Goal: Information Seeking & Learning: Learn about a topic

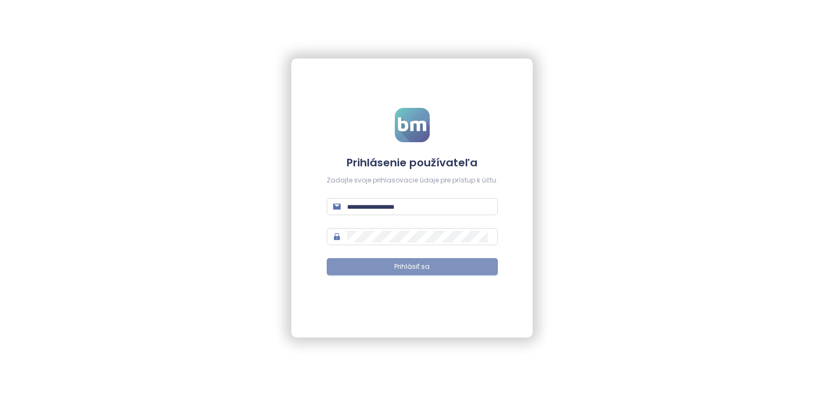
type input "**********"
click at [406, 268] on span "Prihlásiť sa" at bounding box center [411, 267] width 35 height 10
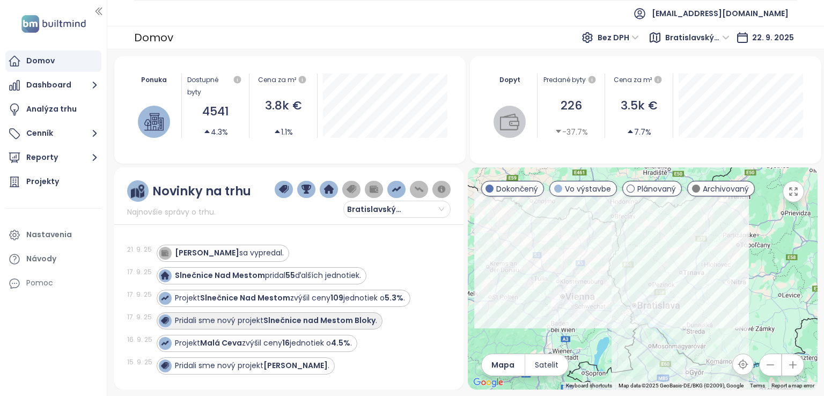
click at [326, 320] on strong "Slnečnice nad Mestom Bloky" at bounding box center [320, 320] width 112 height 11
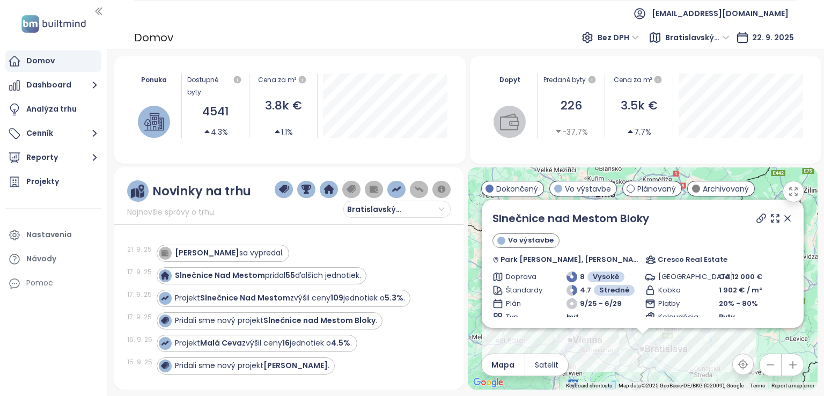
click at [785, 217] on icon at bounding box center [787, 218] width 5 height 5
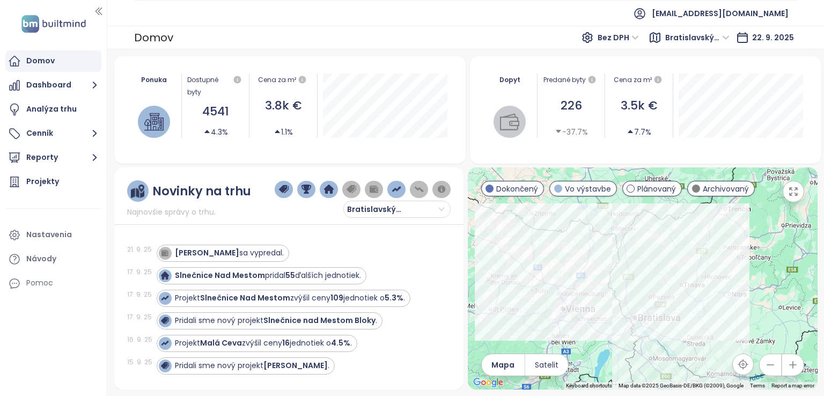
drag, startPoint x: 732, startPoint y: 335, endPoint x: 715, endPoint y: 255, distance: 81.7
click at [715, 255] on div at bounding box center [643, 278] width 350 height 222
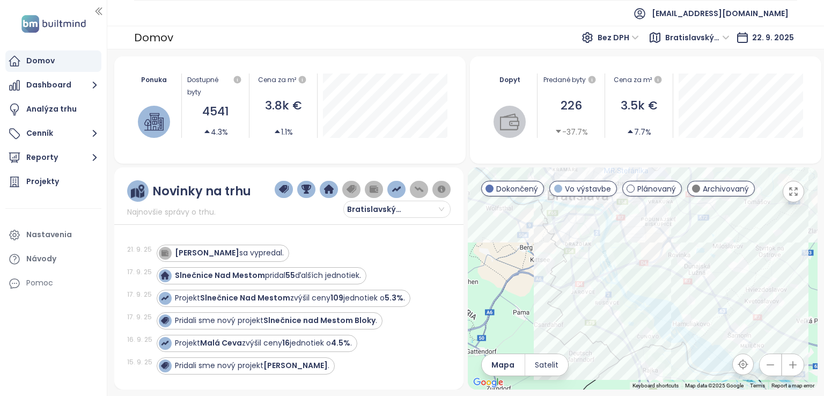
drag, startPoint x: 623, startPoint y: 304, endPoint x: 631, endPoint y: 322, distance: 19.5
click at [631, 322] on div at bounding box center [643, 278] width 350 height 222
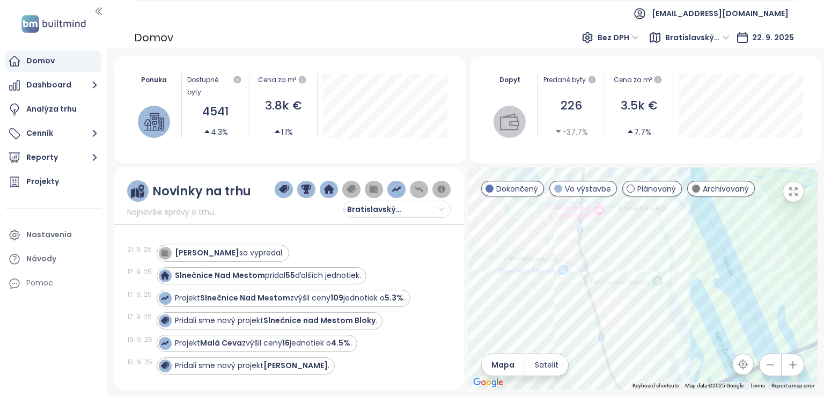
drag, startPoint x: 578, startPoint y: 254, endPoint x: 706, endPoint y: 280, distance: 131.4
click at [706, 280] on div at bounding box center [643, 278] width 350 height 222
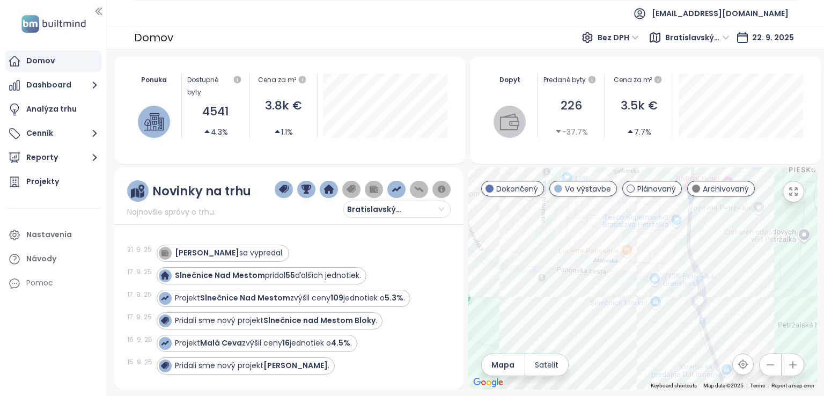
drag, startPoint x: 578, startPoint y: 273, endPoint x: 653, endPoint y: 327, distance: 92.2
click at [653, 328] on div at bounding box center [643, 278] width 350 height 222
drag, startPoint x: 671, startPoint y: 303, endPoint x: 663, endPoint y: 325, distance: 22.9
click at [663, 325] on div at bounding box center [643, 278] width 350 height 222
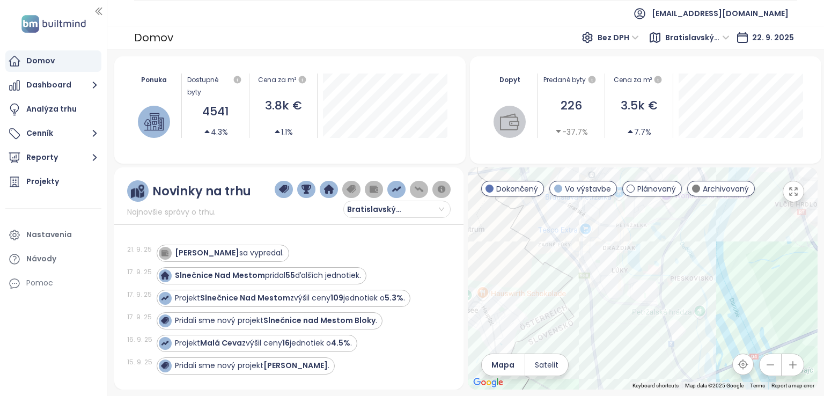
click at [662, 318] on div at bounding box center [643, 278] width 350 height 222
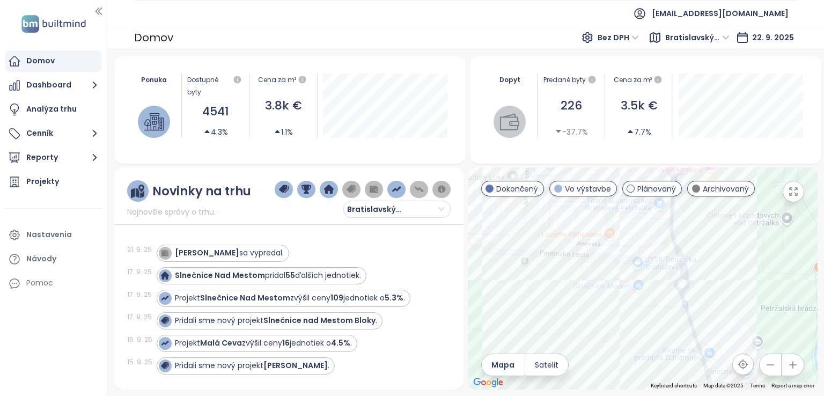
drag, startPoint x: 634, startPoint y: 320, endPoint x: 655, endPoint y: 314, distance: 21.9
click at [655, 316] on div at bounding box center [643, 278] width 350 height 222
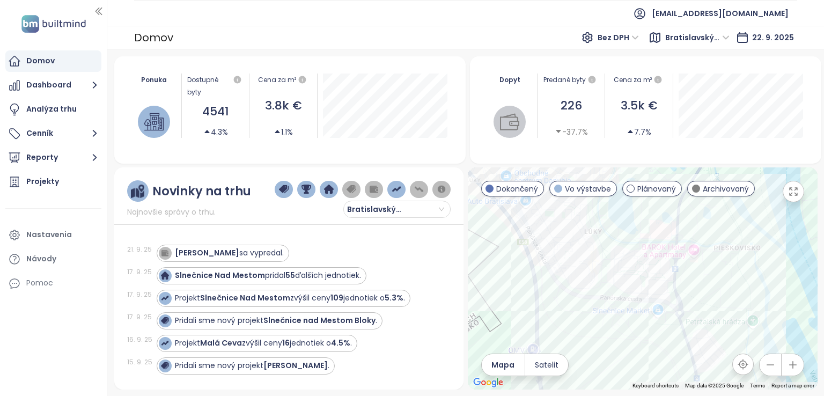
drag, startPoint x: 659, startPoint y: 299, endPoint x: 665, endPoint y: 319, distance: 20.2
click at [665, 319] on div at bounding box center [643, 278] width 350 height 222
drag, startPoint x: 679, startPoint y: 302, endPoint x: 657, endPoint y: 316, distance: 26.1
click at [657, 316] on div at bounding box center [643, 278] width 350 height 222
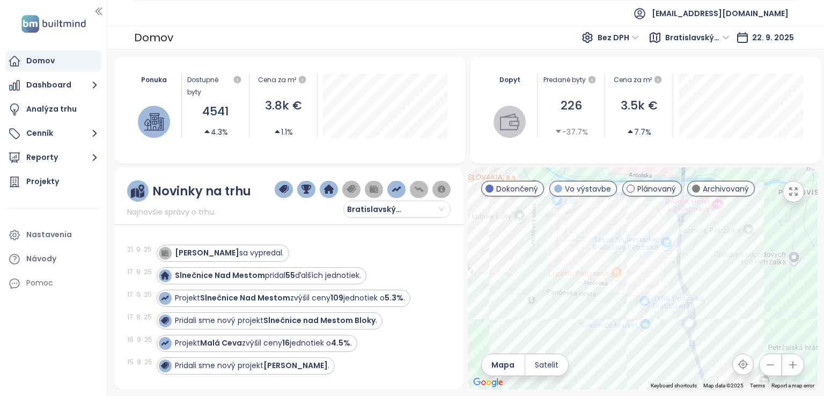
drag, startPoint x: 616, startPoint y: 344, endPoint x: 634, endPoint y: 344, distance: 17.7
click at [634, 344] on div at bounding box center [643, 278] width 350 height 222
drag, startPoint x: 679, startPoint y: 318, endPoint x: 683, endPoint y: 302, distance: 17.1
click at [683, 302] on div at bounding box center [643, 278] width 350 height 222
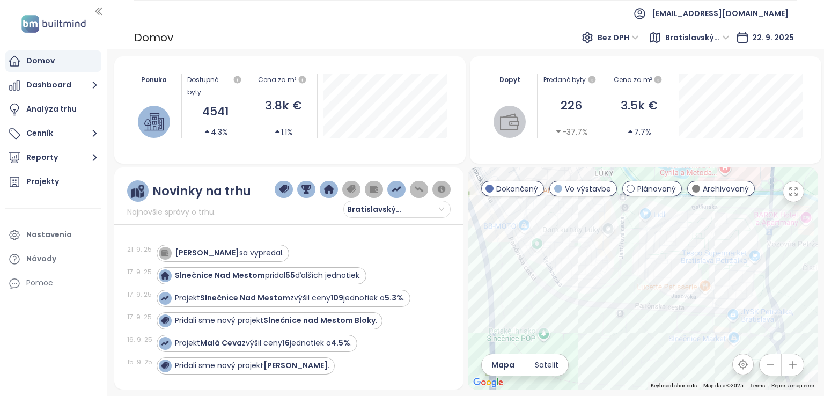
drag, startPoint x: 502, startPoint y: 273, endPoint x: 549, endPoint y: 314, distance: 61.6
click at [549, 314] on div at bounding box center [643, 278] width 350 height 222
click at [575, 312] on div "Slnečnice Pop" at bounding box center [643, 278] width 350 height 222
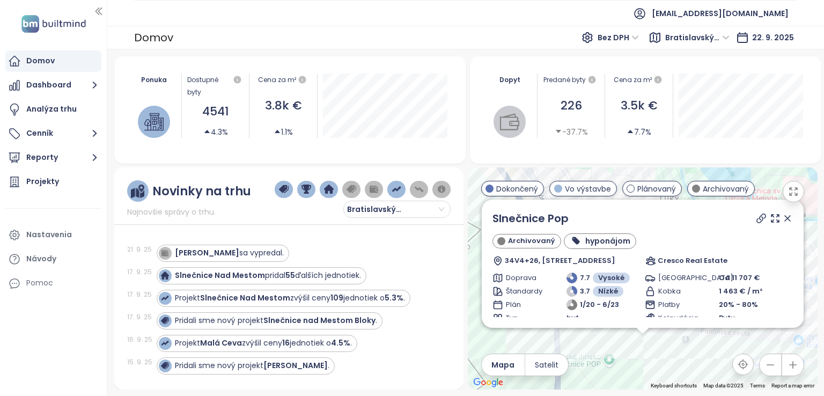
drag, startPoint x: 779, startPoint y: 218, endPoint x: 752, endPoint y: 324, distance: 109.1
click at [785, 218] on icon at bounding box center [787, 218] width 5 height 5
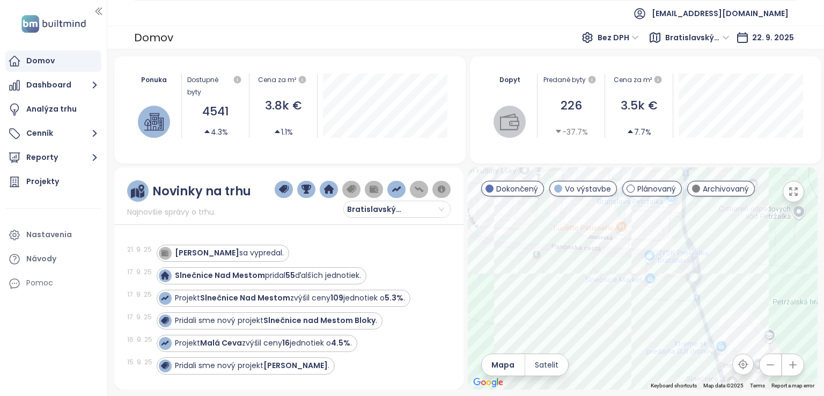
drag, startPoint x: 749, startPoint y: 340, endPoint x: 600, endPoint y: 252, distance: 173.2
click at [600, 252] on div at bounding box center [643, 278] width 350 height 222
drag, startPoint x: 698, startPoint y: 288, endPoint x: 663, endPoint y: 288, distance: 34.9
click at [663, 288] on div at bounding box center [643, 278] width 350 height 222
drag, startPoint x: 642, startPoint y: 295, endPoint x: 689, endPoint y: 302, distance: 46.7
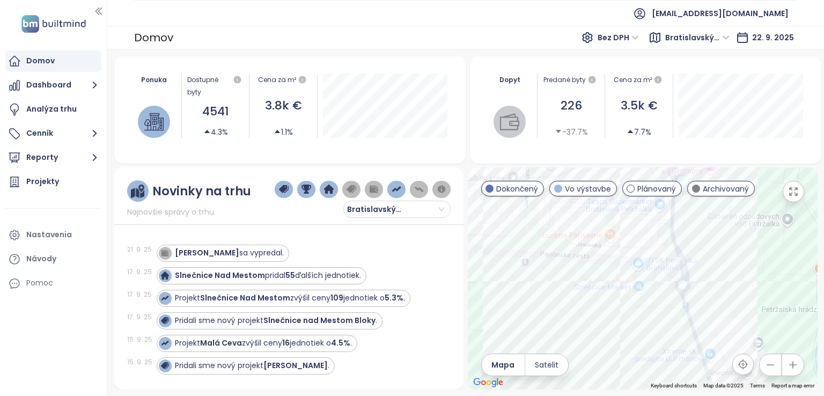
click at [689, 302] on div at bounding box center [643, 278] width 350 height 222
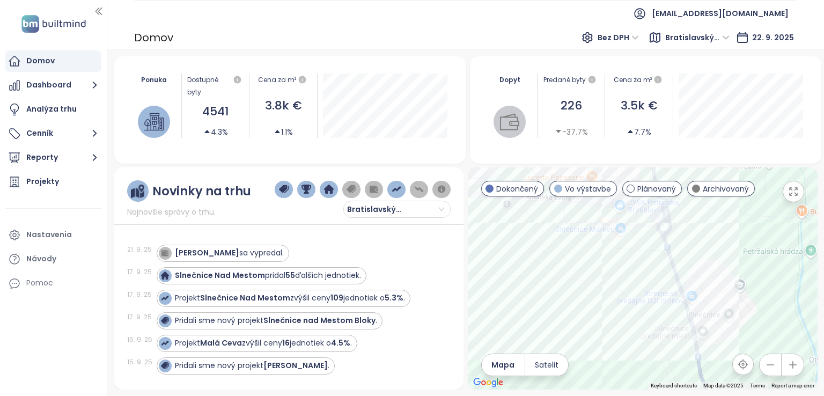
drag, startPoint x: 640, startPoint y: 289, endPoint x: 617, endPoint y: 232, distance: 60.7
click at [617, 232] on div at bounding box center [643, 278] width 350 height 222
drag, startPoint x: 647, startPoint y: 329, endPoint x: 654, endPoint y: 353, distance: 24.5
click at [655, 355] on div at bounding box center [643, 278] width 350 height 222
drag, startPoint x: 628, startPoint y: 304, endPoint x: 631, endPoint y: 291, distance: 13.8
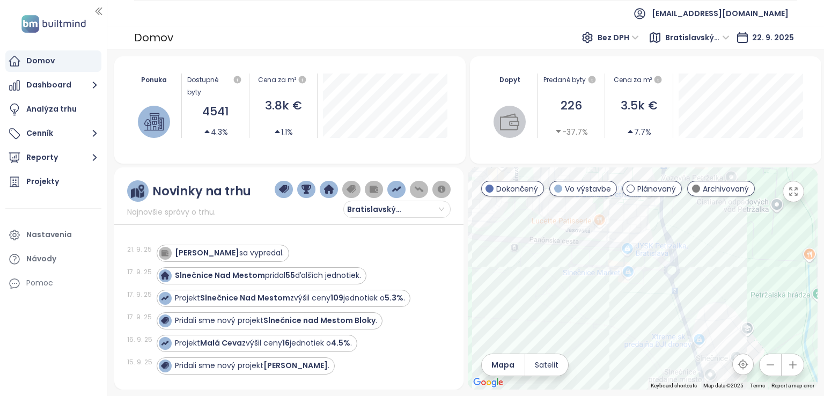
click at [650, 335] on div at bounding box center [643, 278] width 350 height 222
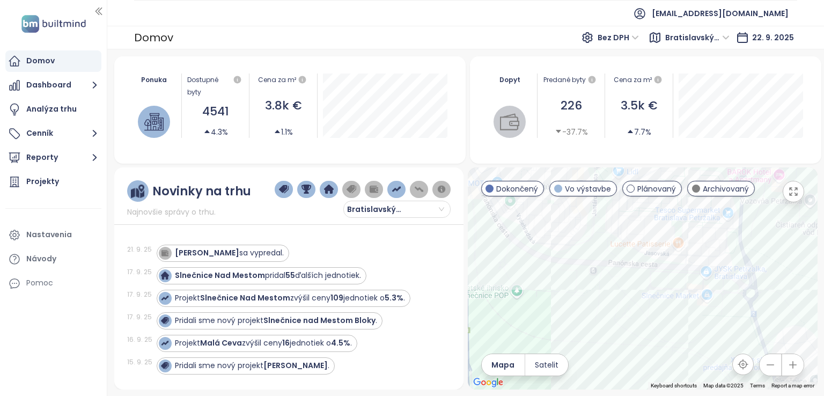
drag, startPoint x: 614, startPoint y: 257, endPoint x: 685, endPoint y: 262, distance: 71.5
click at [685, 262] on div at bounding box center [643, 278] width 350 height 222
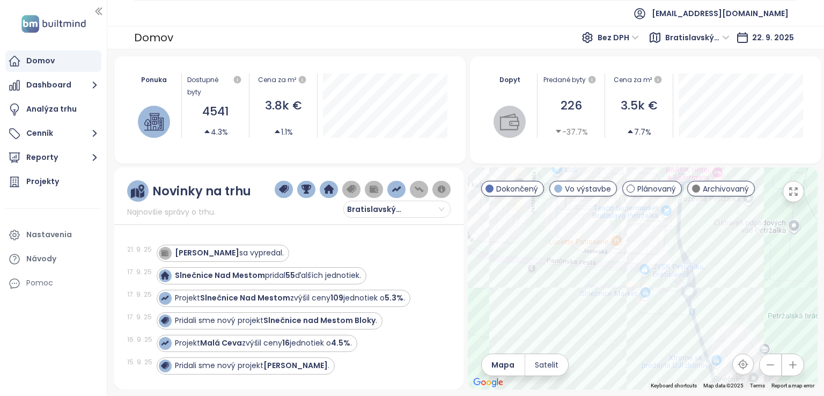
drag, startPoint x: 691, startPoint y: 255, endPoint x: 623, endPoint y: 257, distance: 68.2
click at [623, 257] on div at bounding box center [643, 278] width 350 height 222
click at [613, 305] on div "Slnečnice nad Mestom Bloky" at bounding box center [643, 278] width 350 height 222
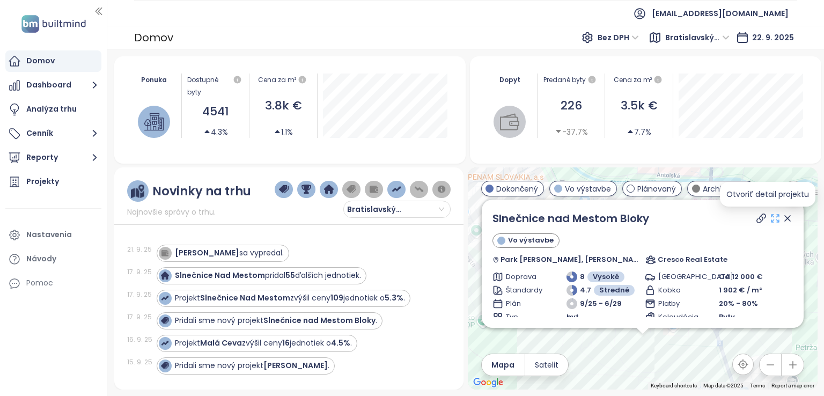
click at [770, 218] on icon at bounding box center [775, 218] width 11 height 11
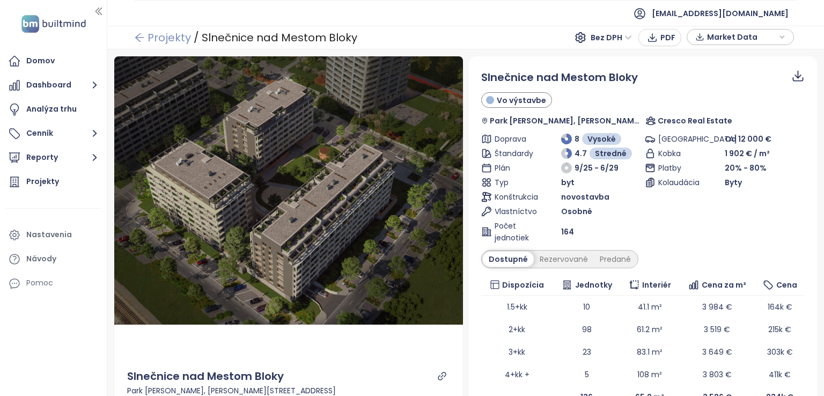
click at [150, 39] on link "Projekty" at bounding box center [162, 37] width 57 height 19
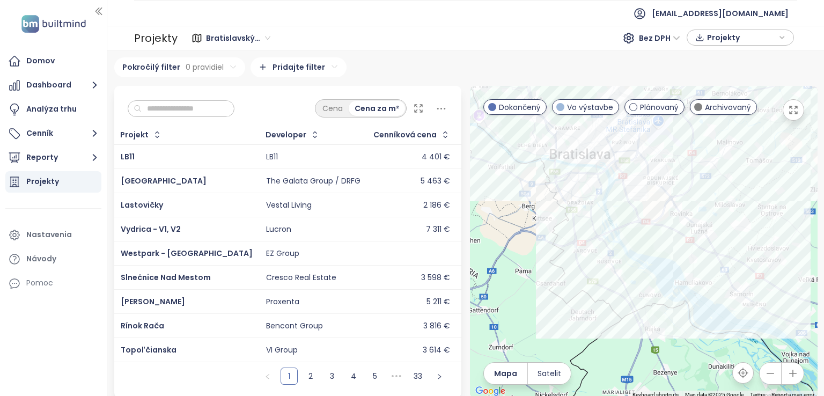
drag, startPoint x: 604, startPoint y: 265, endPoint x: 648, endPoint y: 275, distance: 45.7
click at [648, 275] on div at bounding box center [644, 242] width 348 height 312
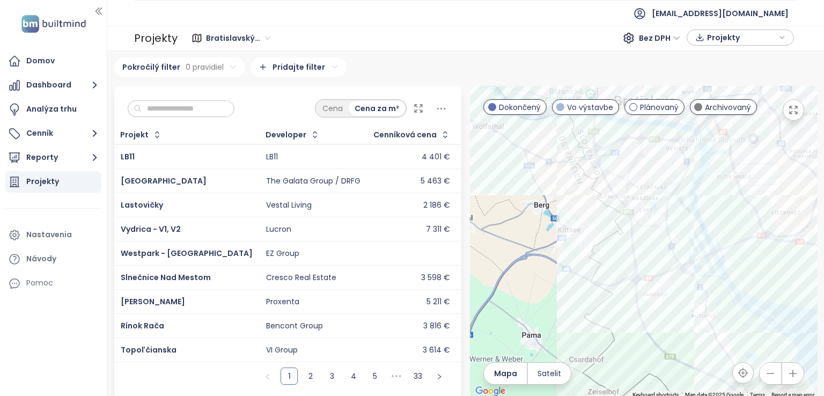
drag, startPoint x: 589, startPoint y: 242, endPoint x: 668, endPoint y: 262, distance: 81.0
click at [707, 301] on div at bounding box center [644, 242] width 348 height 312
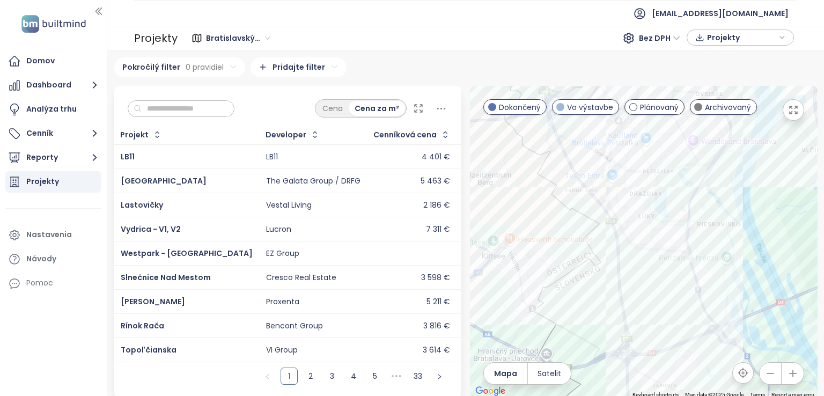
click at [675, 279] on div at bounding box center [644, 242] width 348 height 312
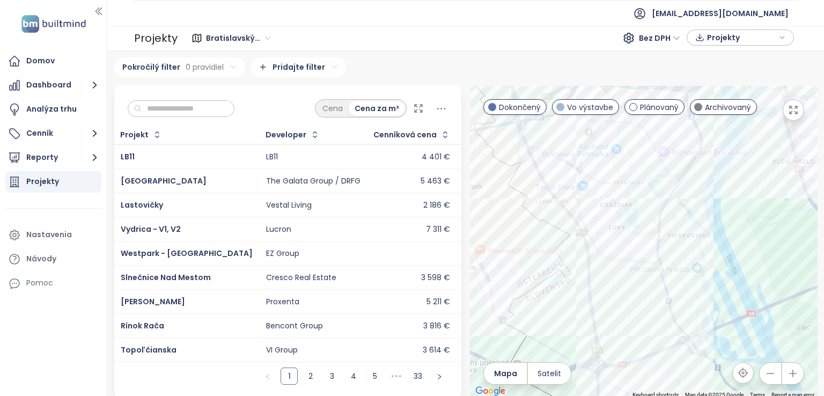
drag, startPoint x: 655, startPoint y: 286, endPoint x: 625, endPoint y: 299, distance: 32.9
click at [626, 299] on div at bounding box center [644, 242] width 348 height 312
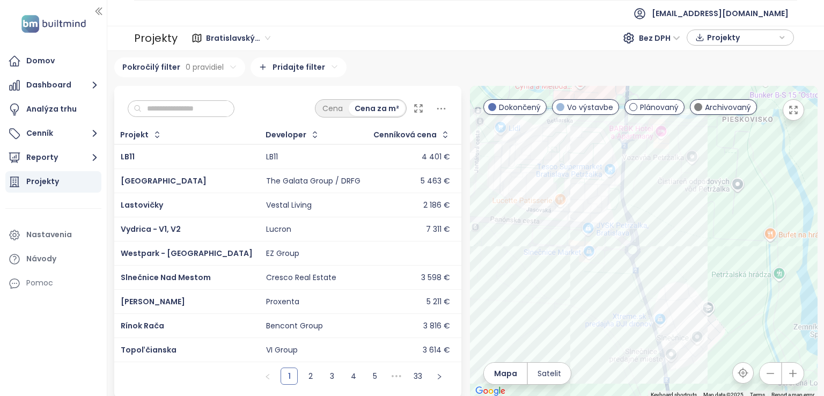
drag, startPoint x: 609, startPoint y: 277, endPoint x: 634, endPoint y: 299, distance: 33.9
click at [634, 299] on div at bounding box center [644, 242] width 348 height 312
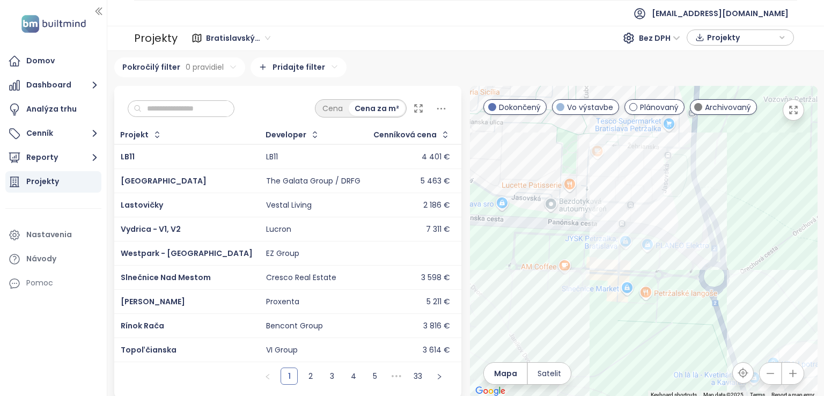
drag, startPoint x: 538, startPoint y: 261, endPoint x: 567, endPoint y: 287, distance: 38.4
click at [567, 287] on div at bounding box center [644, 242] width 348 height 312
drag, startPoint x: 679, startPoint y: 271, endPoint x: 687, endPoint y: 269, distance: 8.3
click at [687, 269] on div at bounding box center [644, 242] width 348 height 312
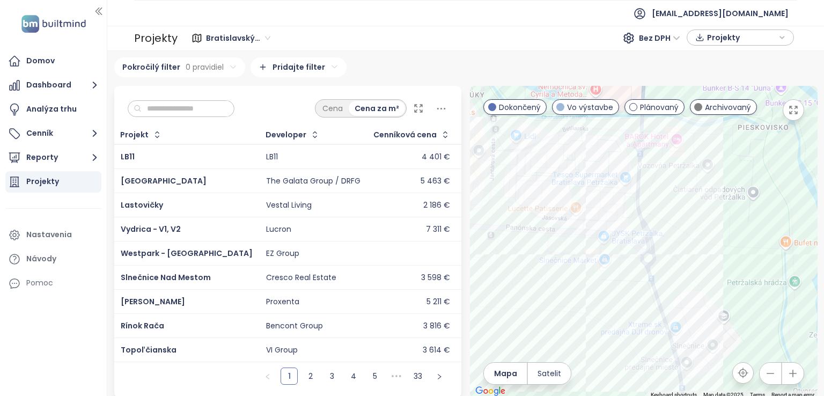
drag, startPoint x: 635, startPoint y: 284, endPoint x: 612, endPoint y: 262, distance: 32.6
click at [612, 262] on div at bounding box center [644, 242] width 348 height 312
click at [95, 162] on icon "button" at bounding box center [94, 157] width 13 height 13
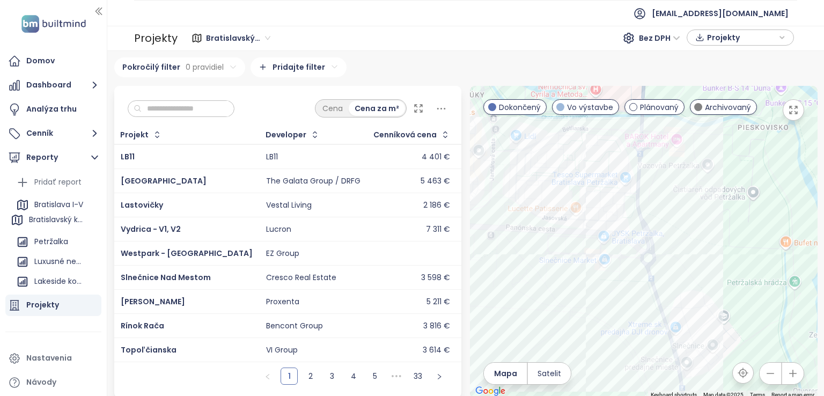
drag, startPoint x: 59, startPoint y: 201, endPoint x: 53, endPoint y: 222, distance: 21.7
click at [53, 222] on ul "Pridať report Bratislavský kraj Bratislava I-V Petržalka Luxusné nehnuteľnosti …" at bounding box center [55, 243] width 85 height 139
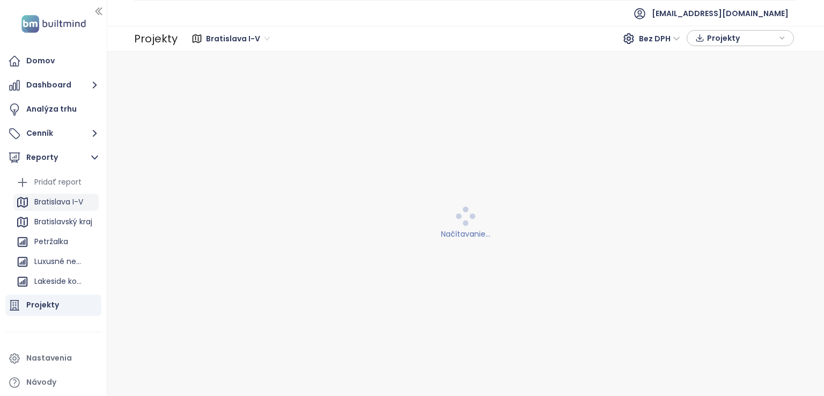
click at [47, 207] on div "Bratislava I-V" at bounding box center [58, 201] width 49 height 13
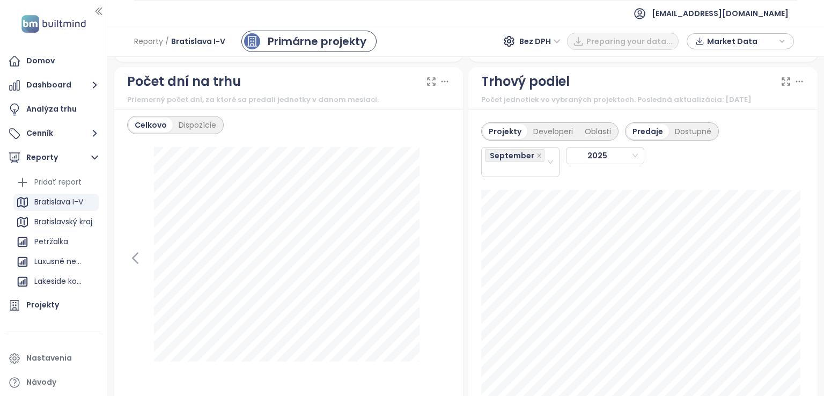
scroll to position [1288, 0]
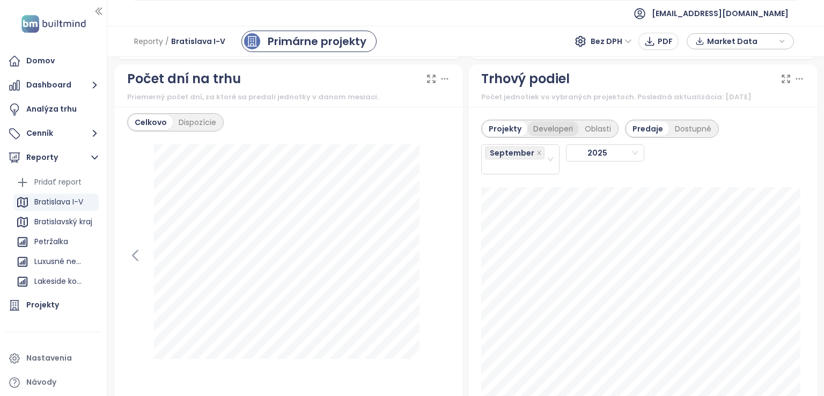
click at [541, 133] on div "Developeri" at bounding box center [554, 128] width 52 height 15
click at [505, 136] on div "Projekty" at bounding box center [503, 128] width 41 height 15
click at [530, 173] on div "September" at bounding box center [515, 159] width 61 height 28
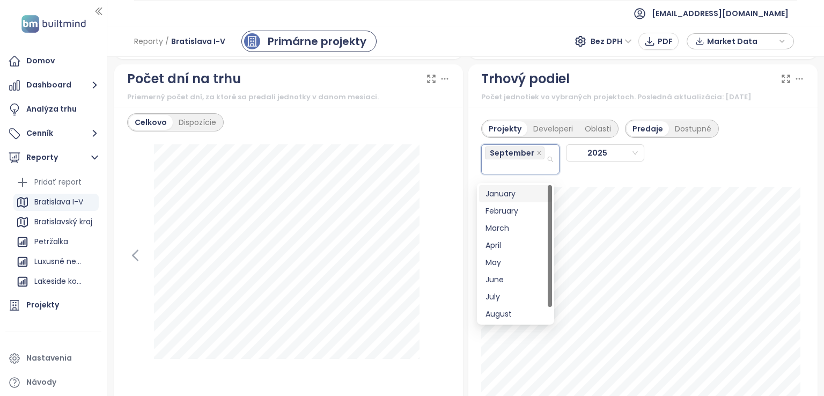
click at [510, 192] on div "January" at bounding box center [516, 194] width 60 height 12
click at [499, 215] on div "February" at bounding box center [516, 213] width 60 height 12
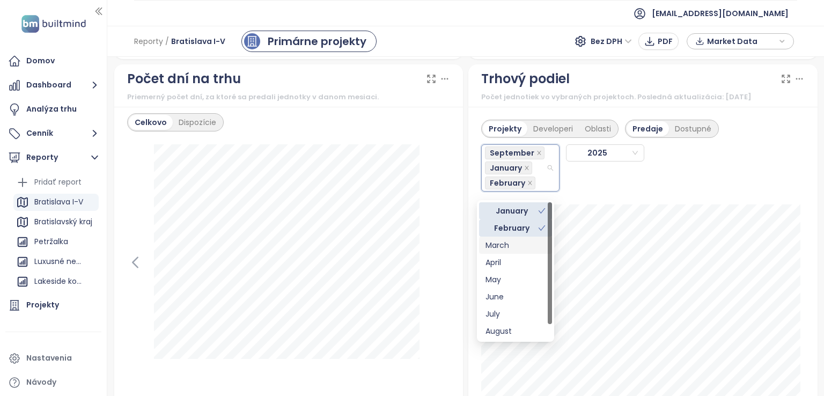
click at [494, 239] on div "March" at bounding box center [515, 245] width 73 height 17
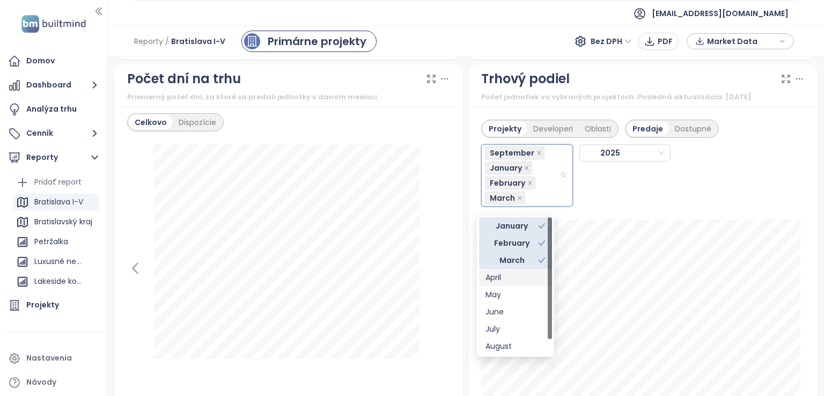
click at [502, 280] on div "April" at bounding box center [516, 278] width 60 height 12
click at [500, 301] on div "May" at bounding box center [515, 294] width 73 height 17
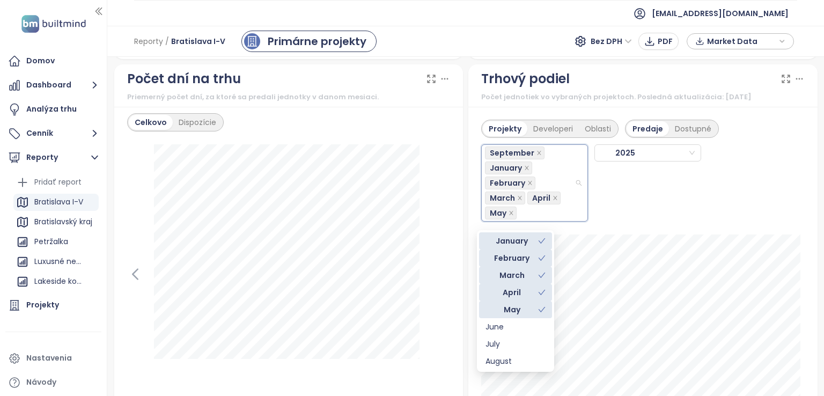
scroll to position [17, 0]
click at [498, 310] on div "June" at bounding box center [516, 310] width 60 height 12
click at [493, 325] on div "July" at bounding box center [516, 327] width 60 height 12
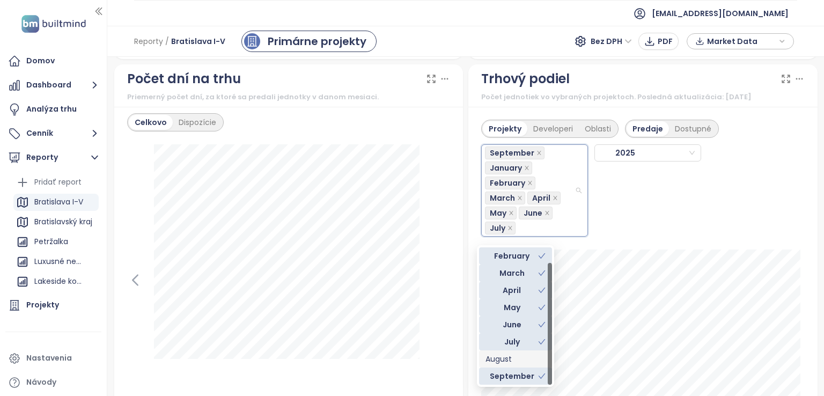
click at [491, 358] on div "August" at bounding box center [516, 359] width 60 height 12
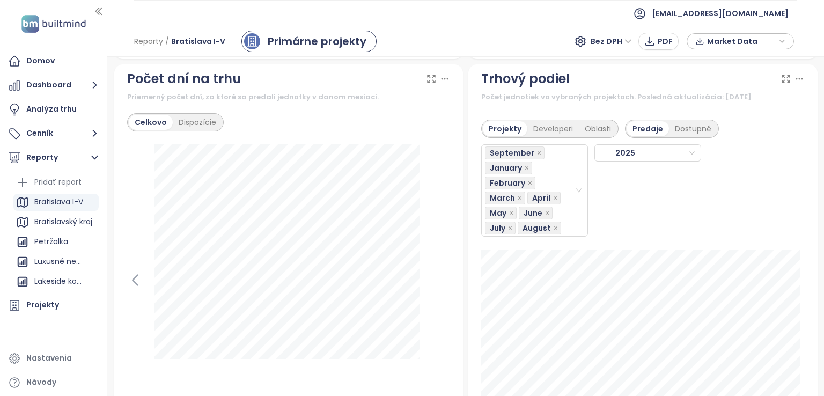
click at [778, 162] on div "September January February March April May June July August 2025" at bounding box center [643, 187] width 324 height 99
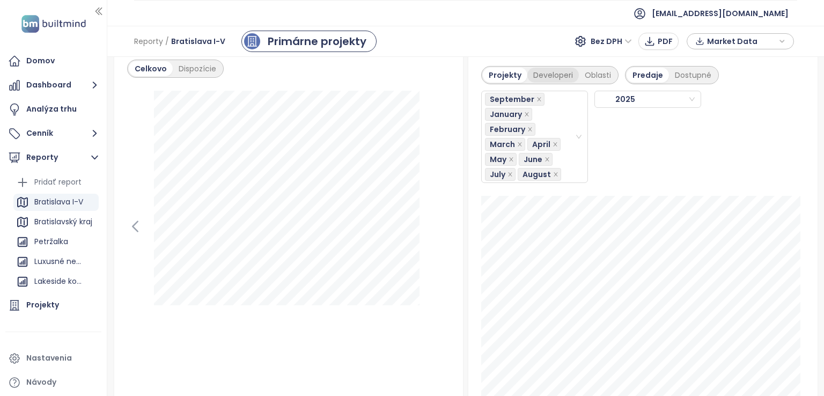
click at [535, 82] on div "Developeri" at bounding box center [554, 75] width 52 height 15
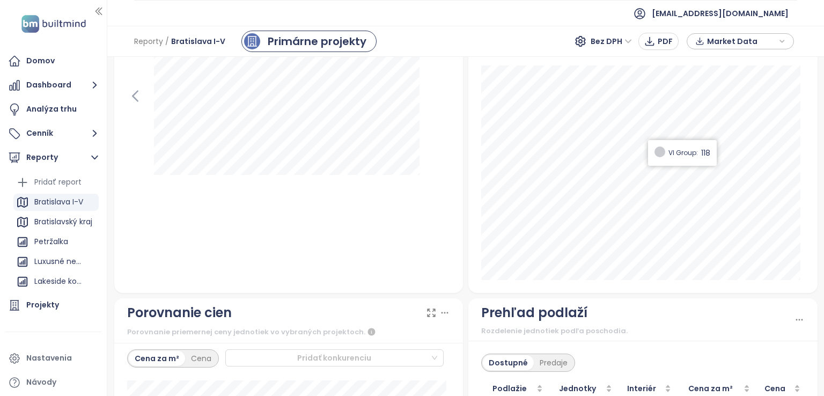
scroll to position [1395, 0]
